Goal: Task Accomplishment & Management: Use online tool/utility

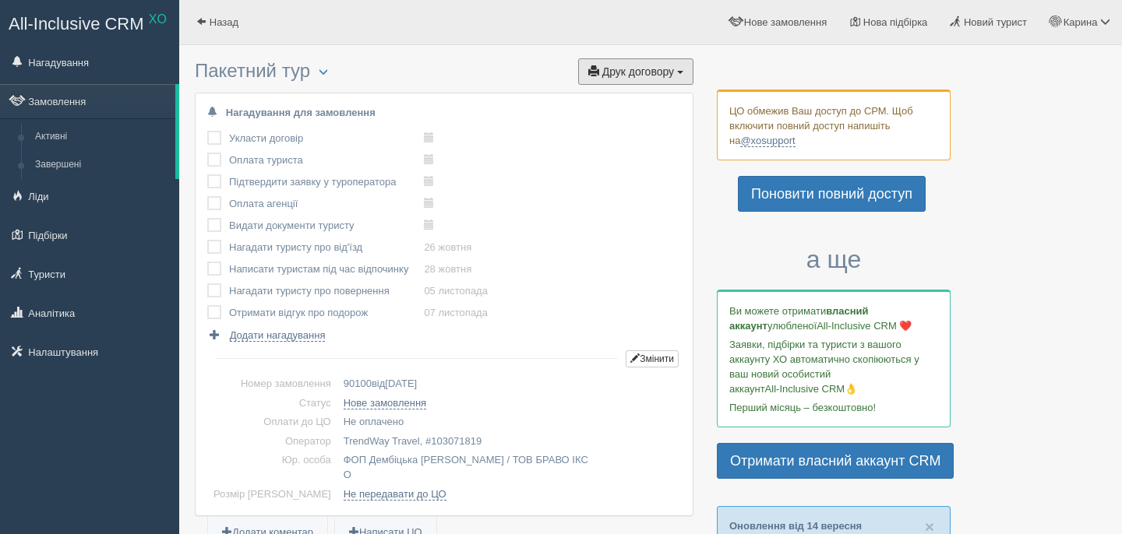
click at [657, 84] on button "Друк договору Друк" at bounding box center [635, 71] width 115 height 26
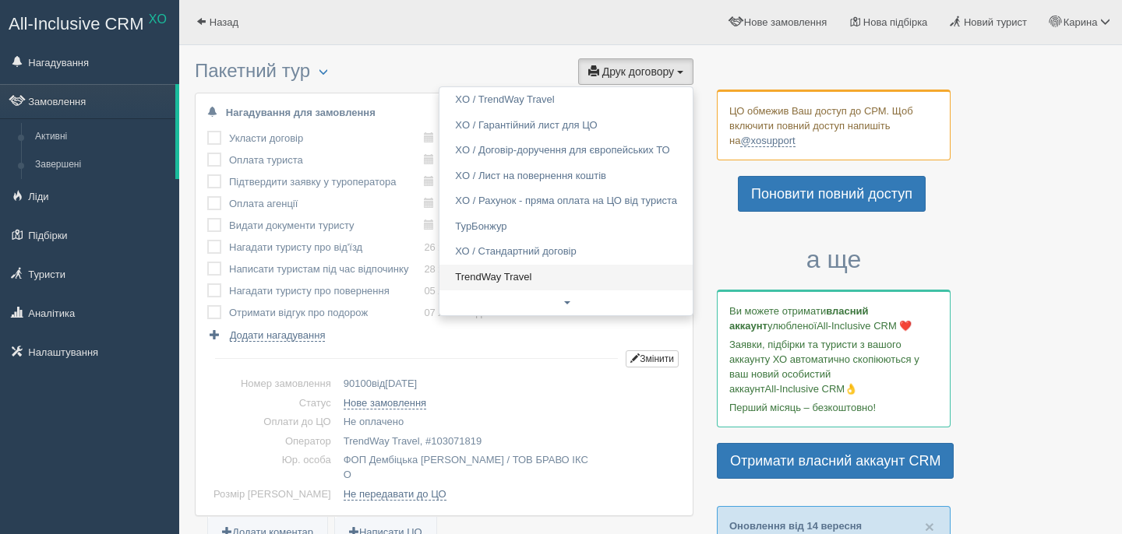
click at [542, 281] on link "TrendWay Travel" at bounding box center [565, 278] width 253 height 26
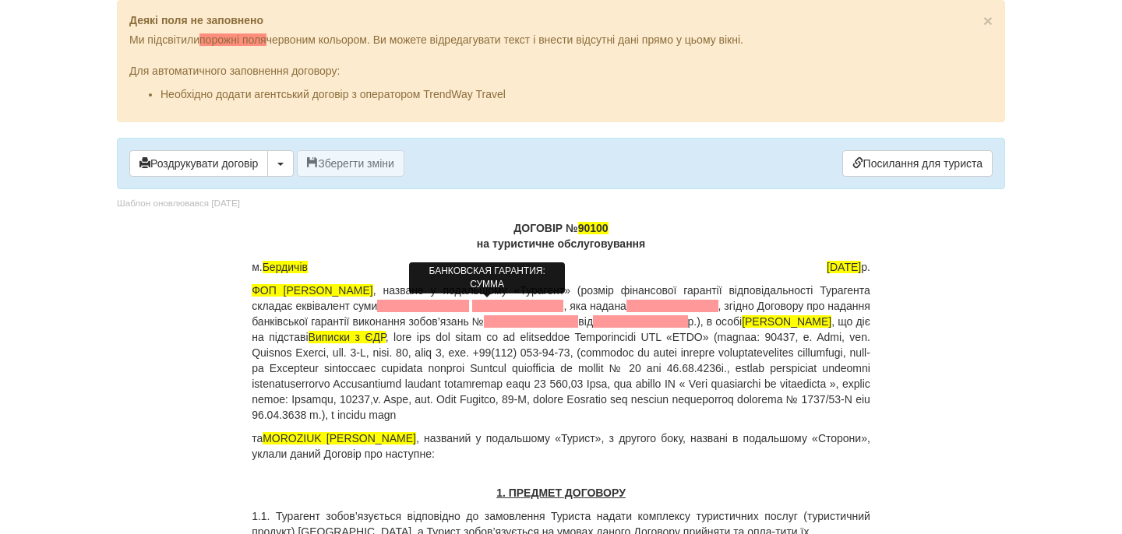
click at [469, 303] on span at bounding box center [423, 306] width 92 height 12
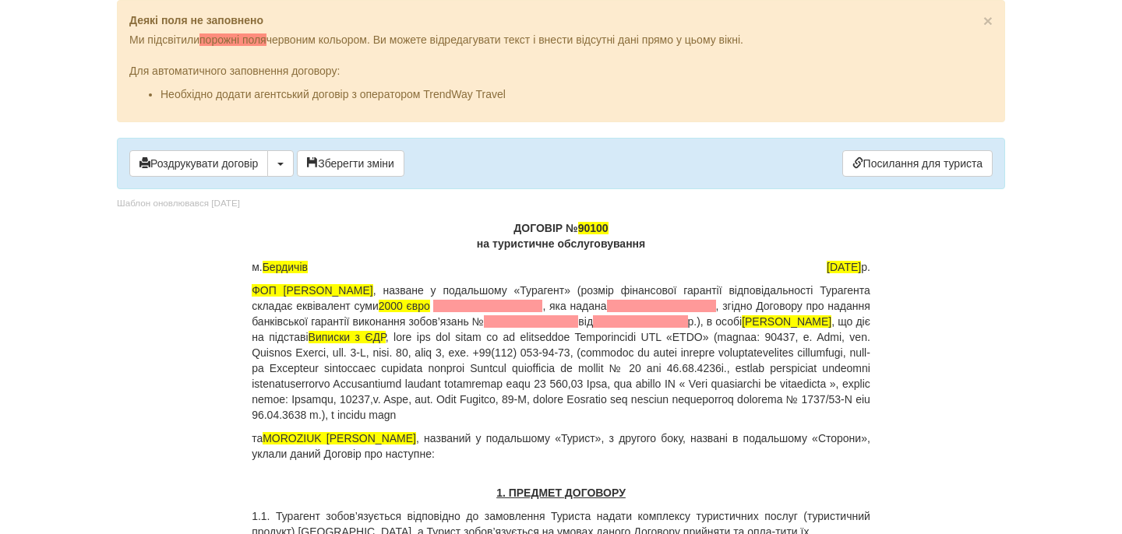
click at [529, 312] on p "ФОП [PERSON_NAME] , назване у подальшому «Турагент» (розмір фінансової гарантії…" at bounding box center [561, 353] width 618 height 140
click at [524, 305] on span at bounding box center [487, 306] width 107 height 12
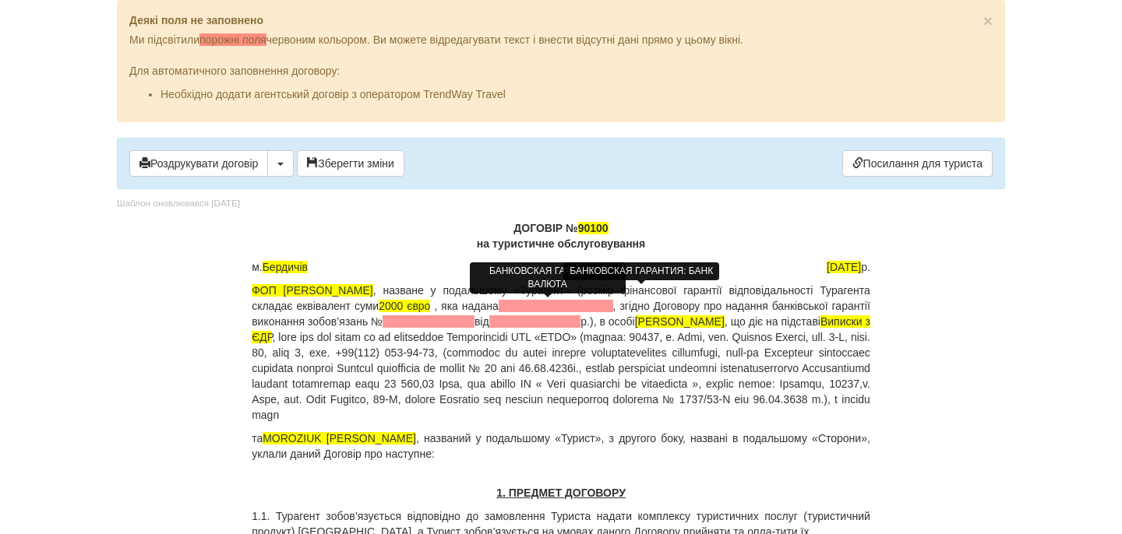
click at [587, 305] on span at bounding box center [556, 306] width 115 height 12
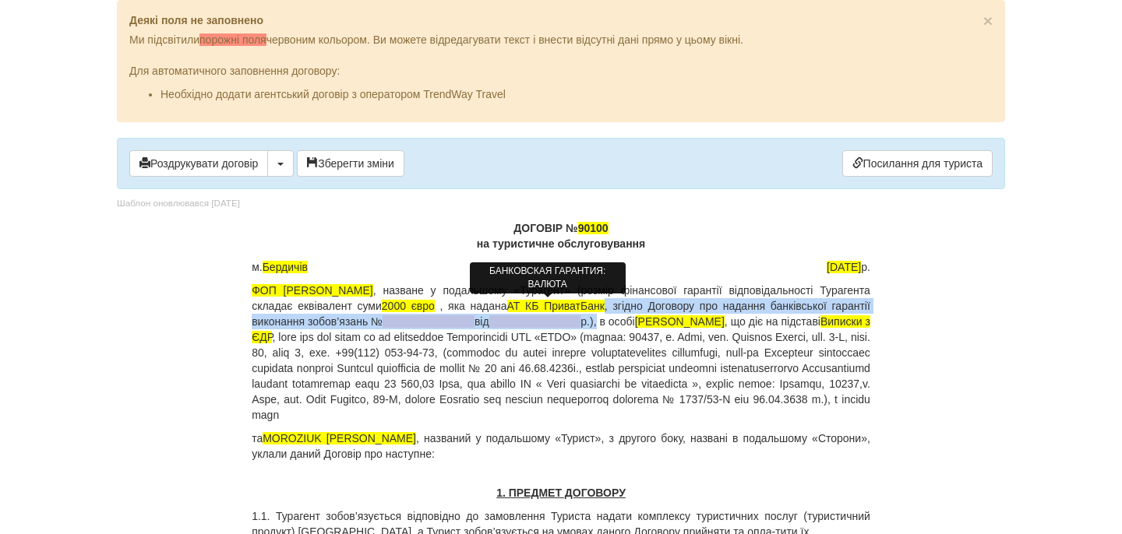
drag, startPoint x: 698, startPoint y: 308, endPoint x: 724, endPoint y: 323, distance: 30.3
click at [726, 324] on p "ФОП Дембіцька Карина Сергіївна , назване у подальшому «Турагент» (розмір фінанс…" at bounding box center [561, 353] width 618 height 140
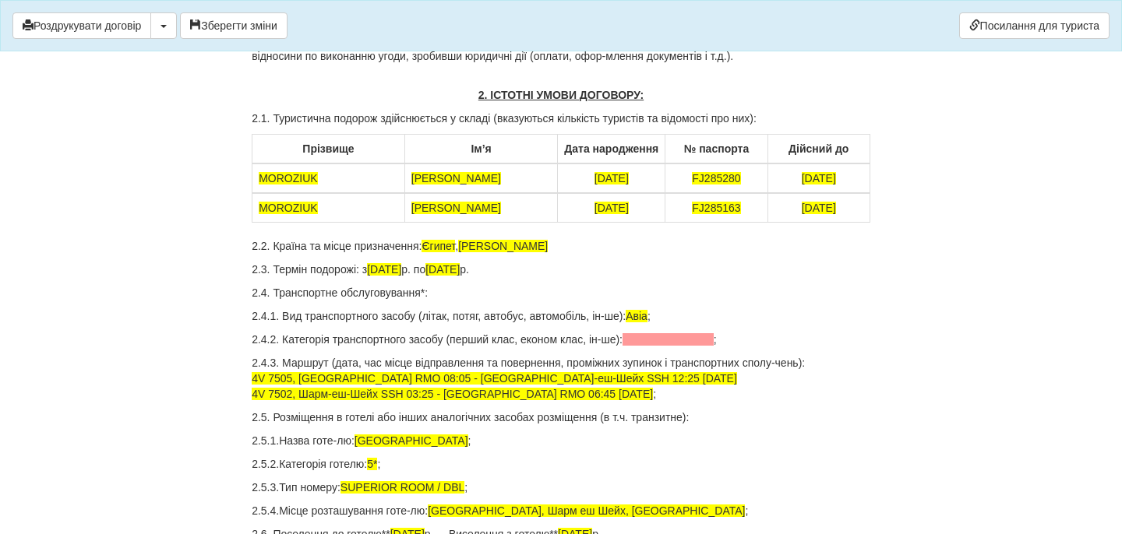
scroll to position [466, 0]
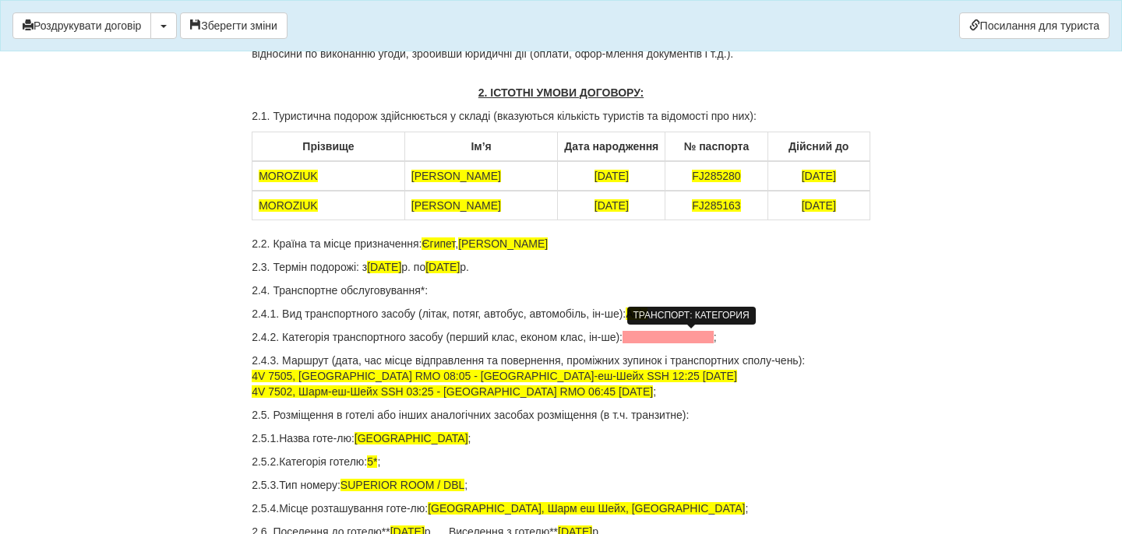
click at [663, 336] on span at bounding box center [667, 337] width 91 height 12
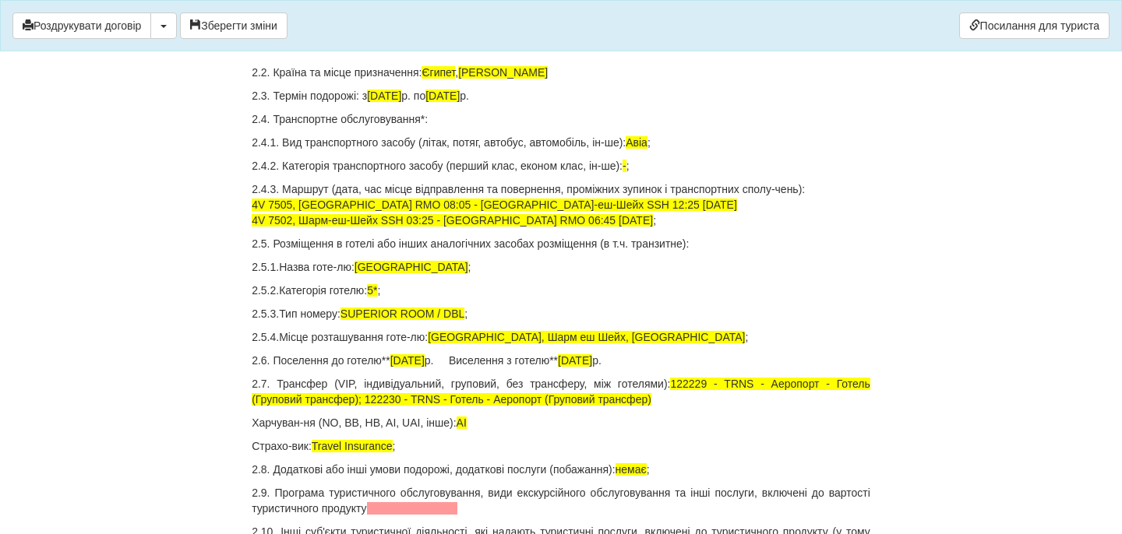
scroll to position [675, 0]
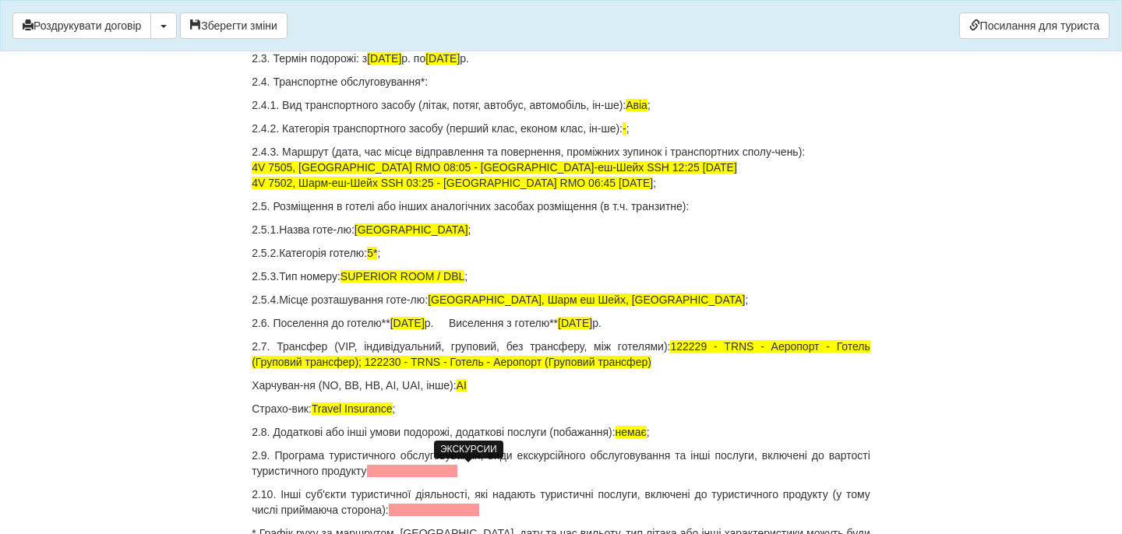
click at [465, 477] on p "2.9. Програма туристичного обслуговування, види екскурсійного обслуговування та…" at bounding box center [561, 463] width 618 height 31
click at [458, 473] on span at bounding box center [412, 471] width 91 height 12
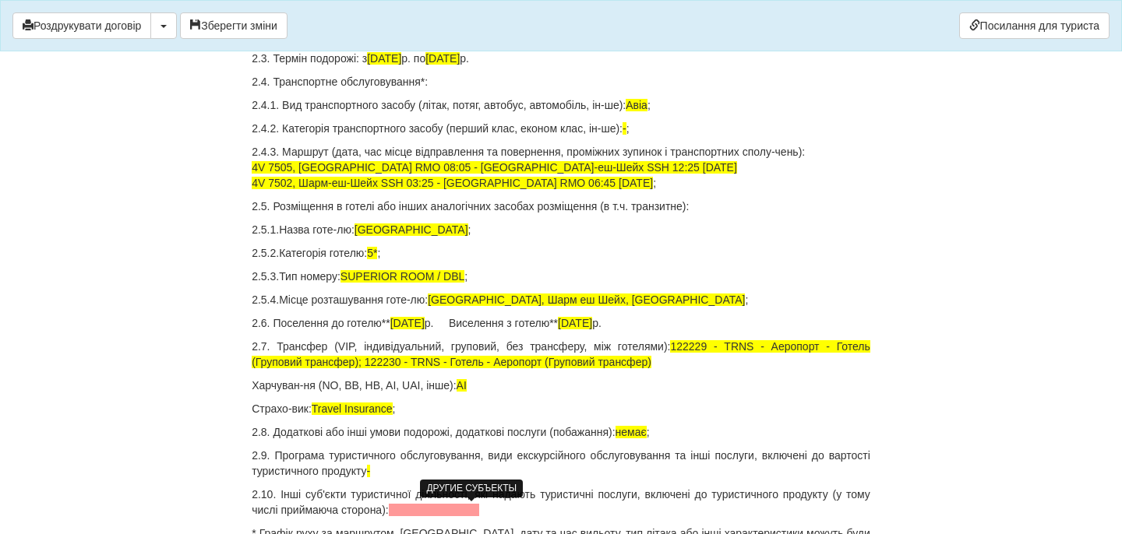
click at [460, 508] on span at bounding box center [434, 510] width 91 height 12
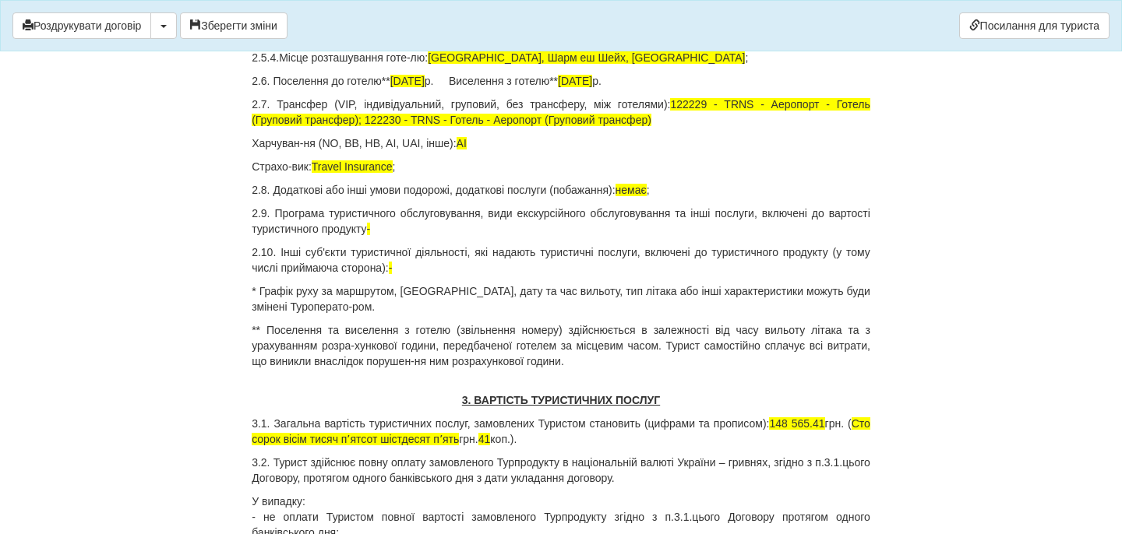
scroll to position [987, 0]
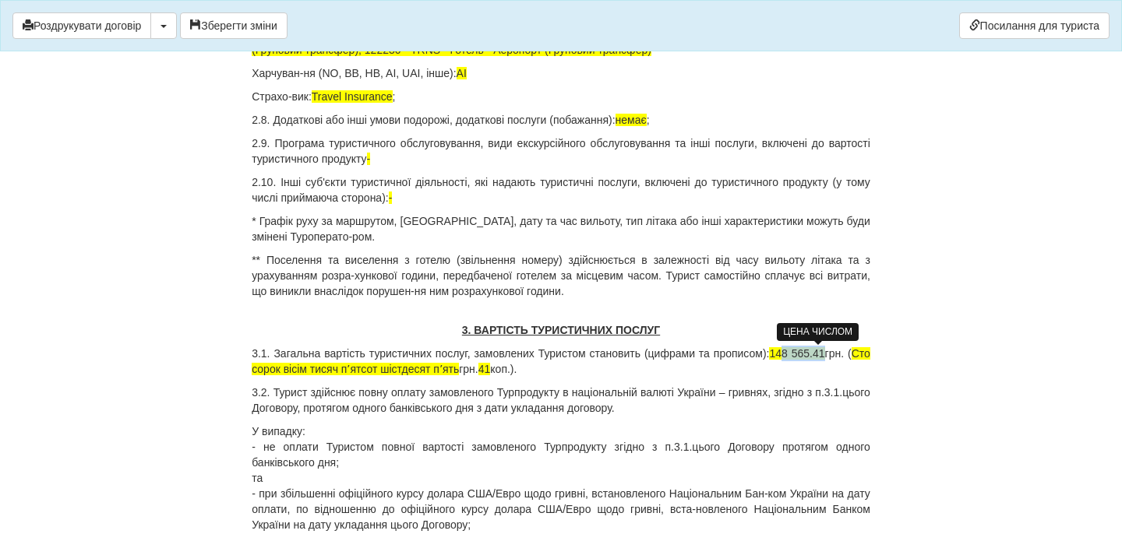
drag, startPoint x: 801, startPoint y: 353, endPoint x: 844, endPoint y: 354, distance: 42.9
click at [824, 354] on span "148 565.41" at bounding box center [796, 353] width 55 height 12
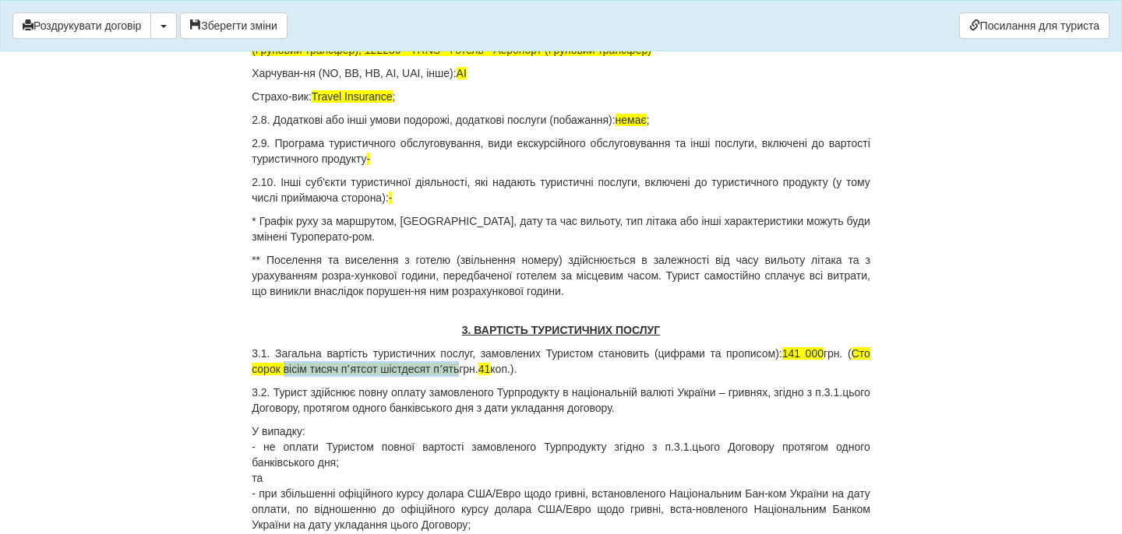
drag, startPoint x: 315, startPoint y: 371, endPoint x: 493, endPoint y: 362, distance: 178.6
click at [494, 362] on span "Сто сорок вісім тисяч пʼятсот шістдесят пʼять" at bounding box center [561, 361] width 618 height 28
click at [418, 368] on p "3.1. Загальна вартість туристичних послуг, замовлених Туристом становить (цифра…" at bounding box center [561, 361] width 618 height 31
click at [491, 373] on p "3.1. Загальна вартість туристичних послуг, замовлених Туристом становить (цифра…" at bounding box center [561, 361] width 618 height 31
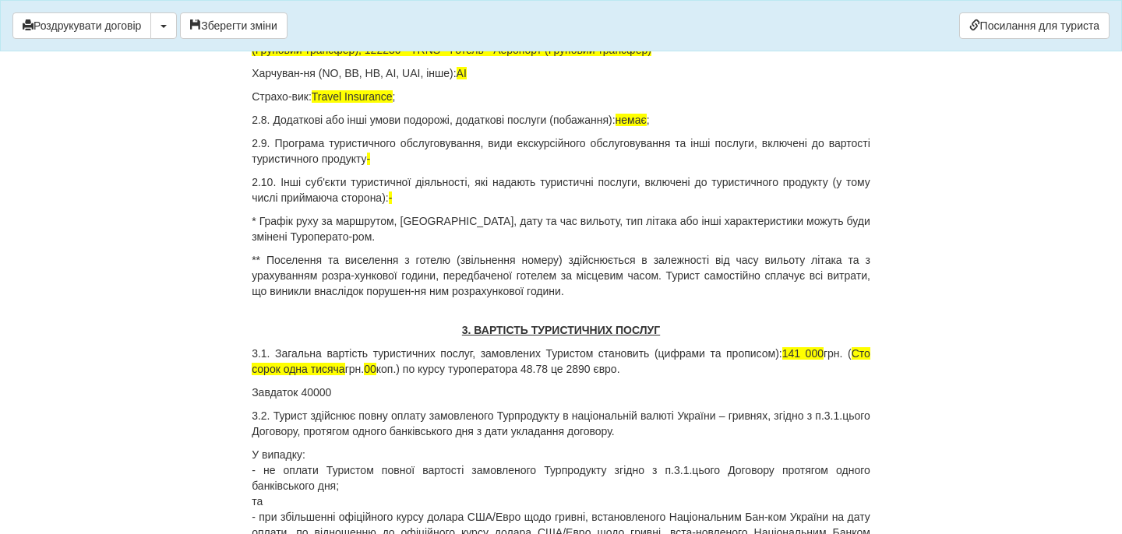
click at [317, 398] on p "Завдаток 40000" at bounding box center [561, 393] width 618 height 16
click at [345, 395] on p "Завдаток 40 000" at bounding box center [561, 393] width 618 height 16
click at [312, 389] on p "Завдаток 40 000 грн." at bounding box center [561, 393] width 618 height 16
click at [382, 395] on p "Завдаток 41 000 грн." at bounding box center [561, 393] width 618 height 16
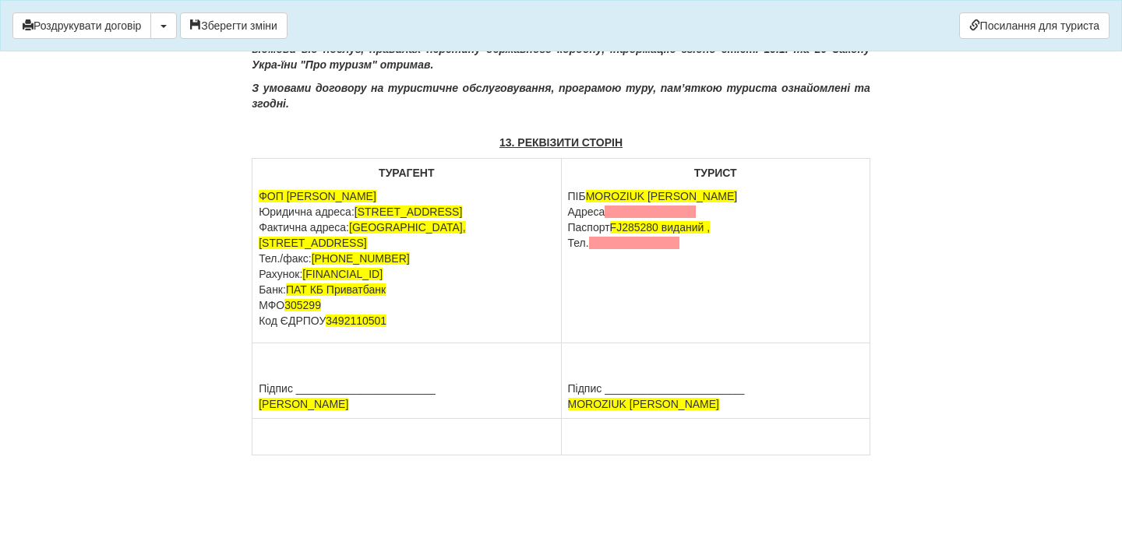
scroll to position [7522, 0]
drag, startPoint x: 707, startPoint y: 213, endPoint x: 567, endPoint y: 213, distance: 140.2
click at [566, 213] on td "ТУРИСТ ПІБ MOROZIUK ZOIA Адреса Паспорт FJ285280 виданий , Тел." at bounding box center [715, 251] width 308 height 185
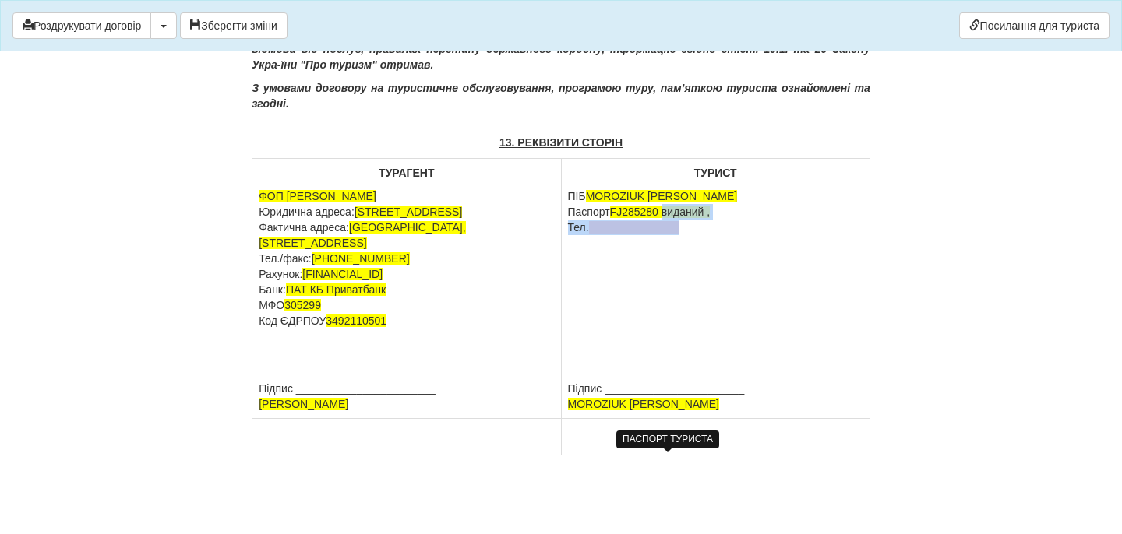
drag, startPoint x: 668, startPoint y: 216, endPoint x: 714, endPoint y: 246, distance: 54.4
click at [712, 246] on td "ТУРИСТ ПІБ MOROZIUK ZOIA Паспорт FJ285280 виданий , Тел." at bounding box center [715, 251] width 308 height 185
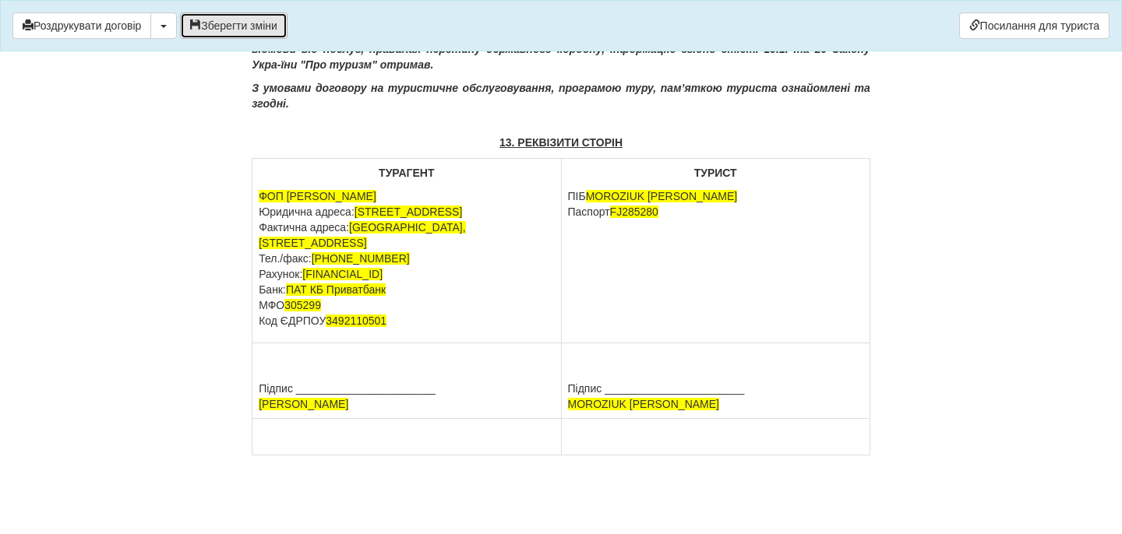
click at [252, 33] on button "Зберегти зміни" at bounding box center [233, 25] width 107 height 26
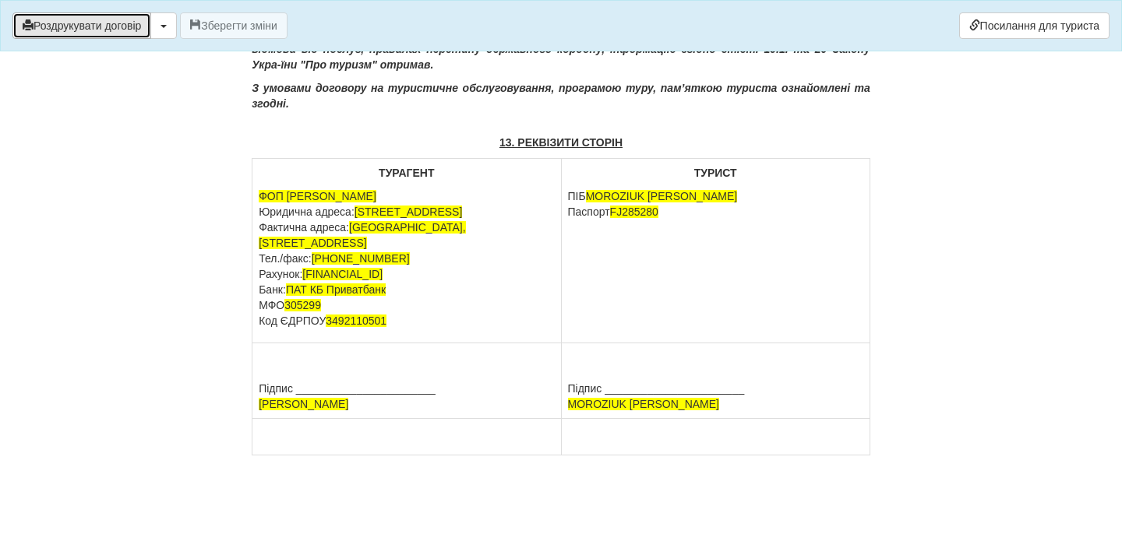
click at [147, 25] on button "Роздрукувати договір" at bounding box center [81, 25] width 139 height 26
